Goal: Ask a question

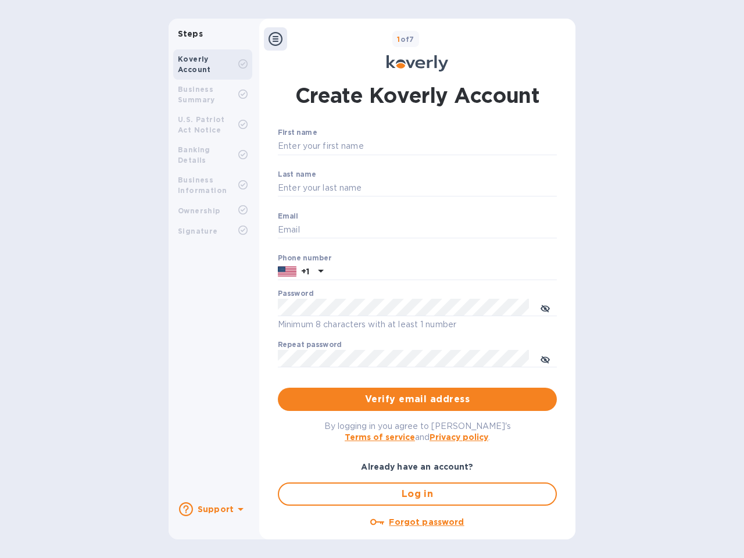
click at [212, 509] on b "Support" at bounding box center [216, 508] width 36 height 9
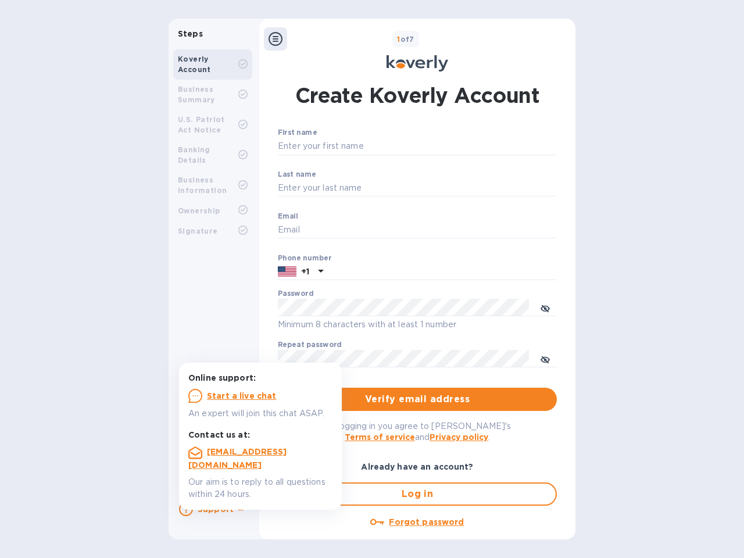
click at [186, 509] on icon at bounding box center [186, 509] width 14 height 14
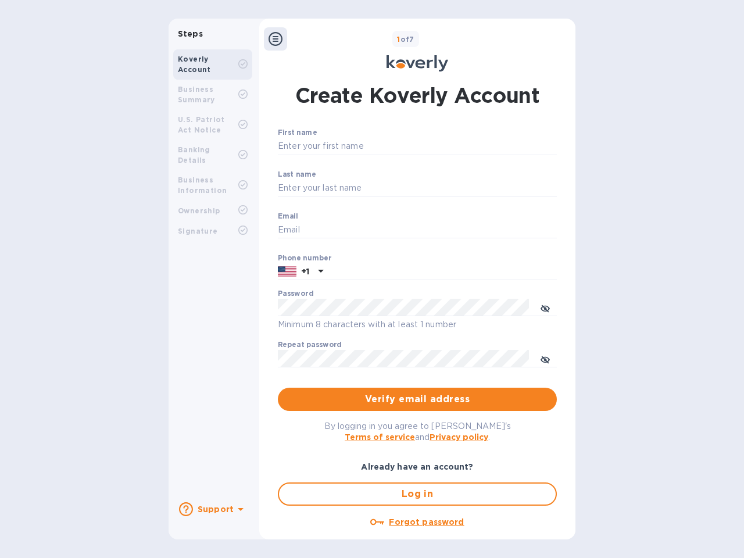
click at [239, 510] on icon at bounding box center [241, 509] width 6 height 3
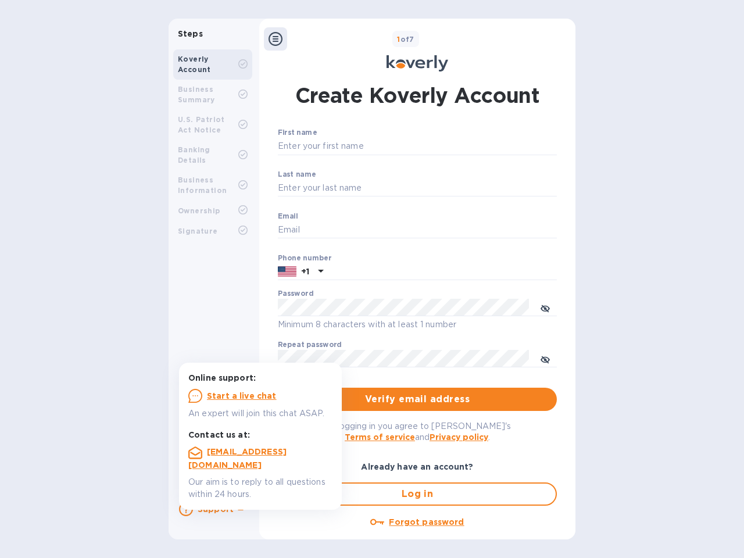
click at [275, 39] on icon at bounding box center [275, 39] width 14 height 14
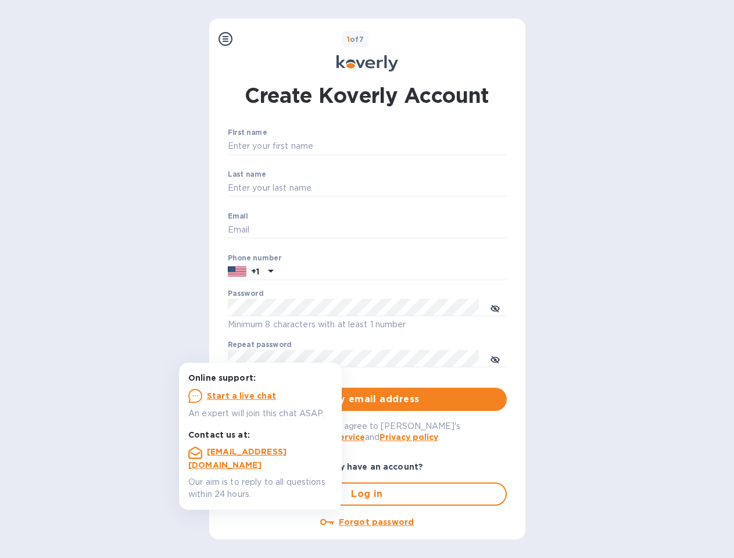
click at [415, 146] on input "First name" at bounding box center [367, 146] width 279 height 17
click at [415, 188] on input "Last name" at bounding box center [367, 188] width 279 height 17
click at [415, 230] on input "Email" at bounding box center [367, 229] width 279 height 17
click at [415, 272] on input "text" at bounding box center [392, 271] width 229 height 17
click at [300, 272] on input "text" at bounding box center [392, 271] width 229 height 17
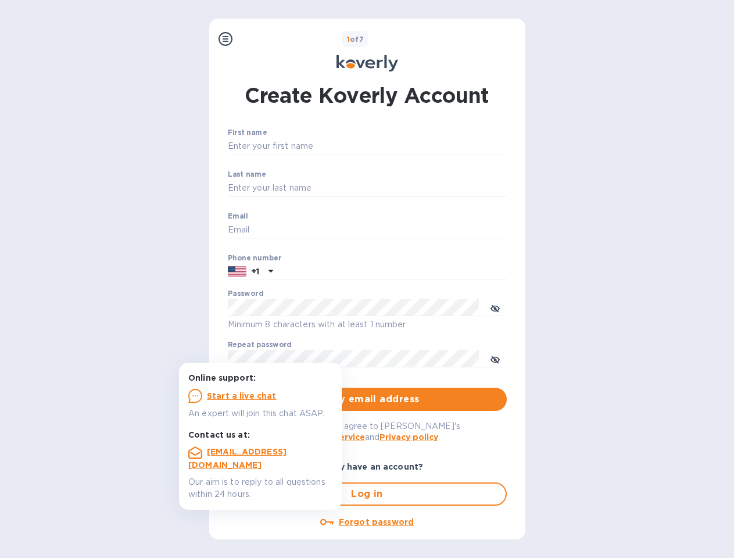
click at [319, 272] on input "text" at bounding box center [392, 271] width 229 height 17
